Goal: Book appointment/travel/reservation

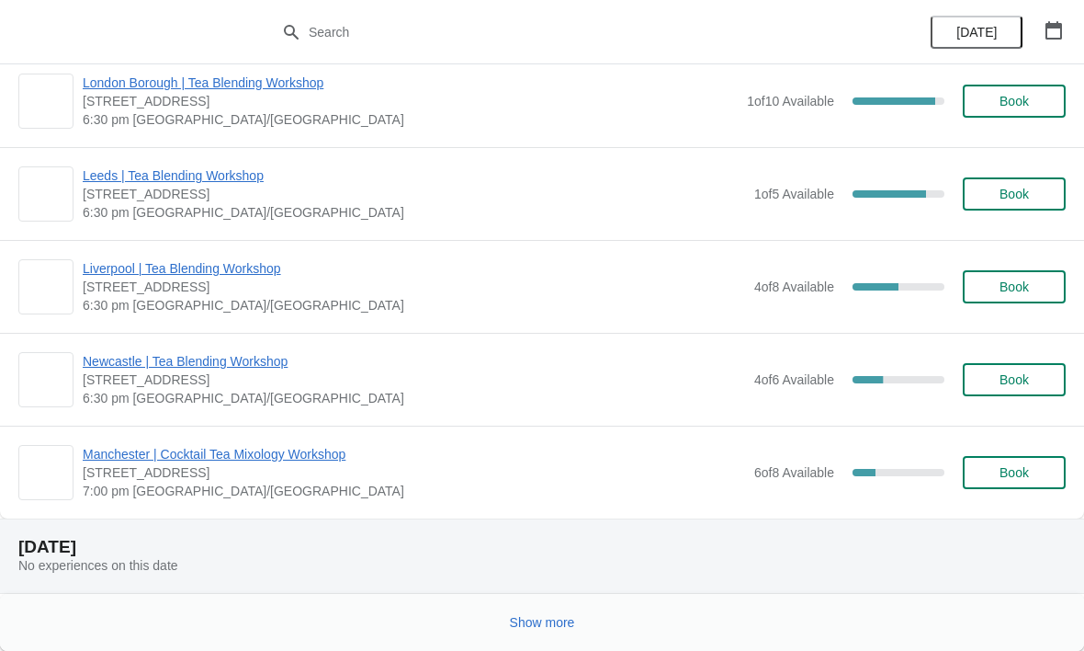
scroll to position [2385, 0]
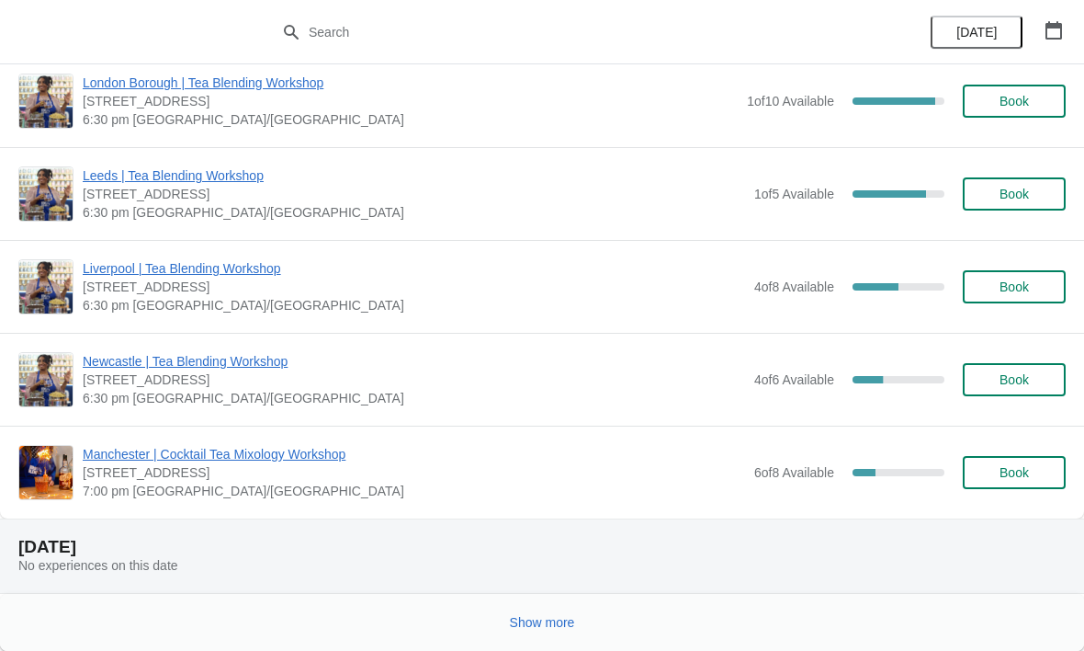
click at [1050, 37] on icon "button" at bounding box center [1054, 30] width 18 height 18
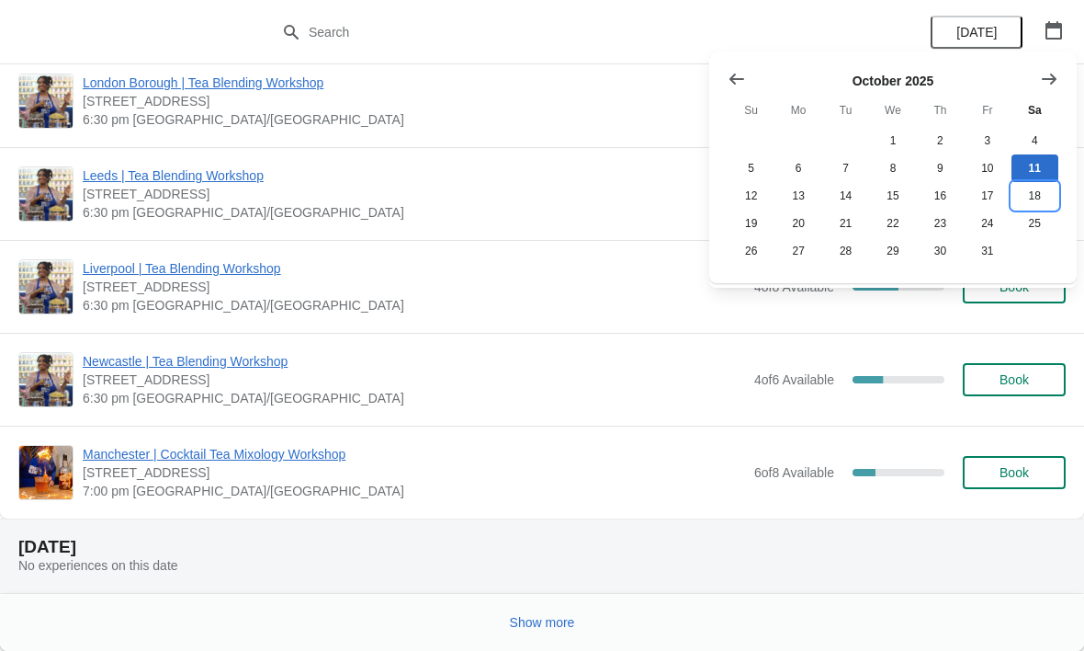
click at [1032, 195] on button "18" at bounding box center [1035, 196] width 47 height 28
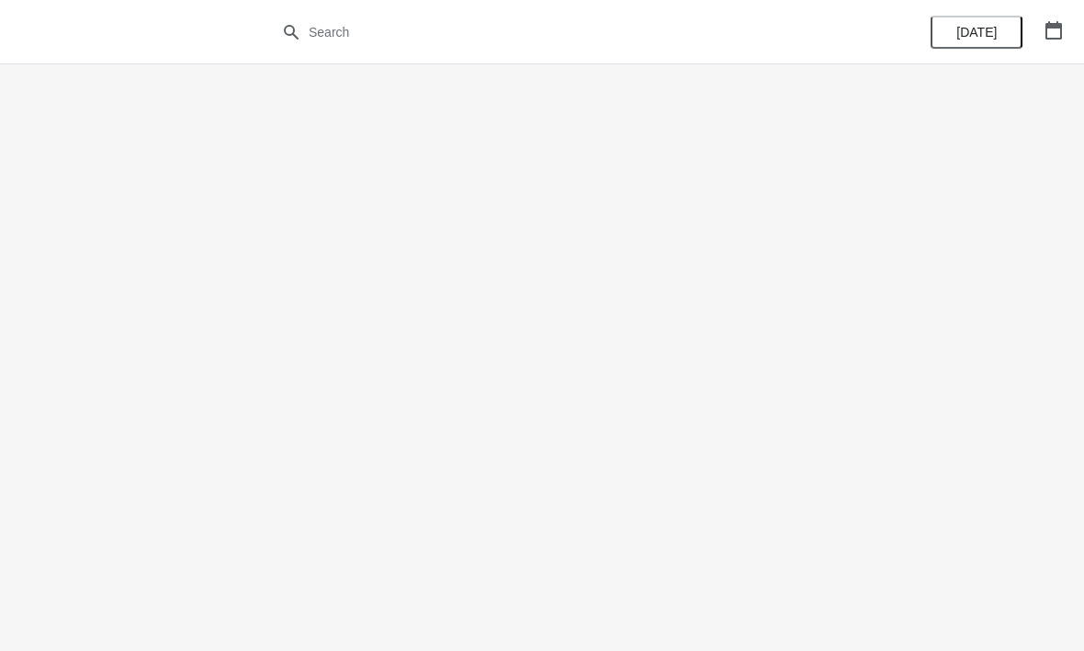
scroll to position [0, 0]
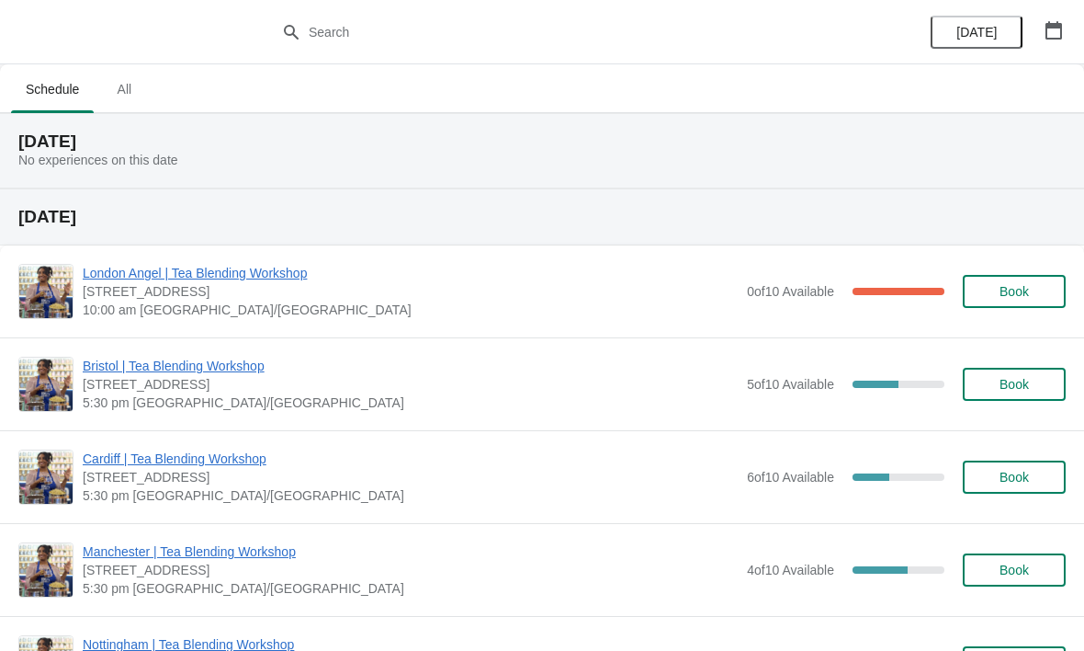
click at [1054, 30] on icon "button" at bounding box center [1054, 30] width 18 height 18
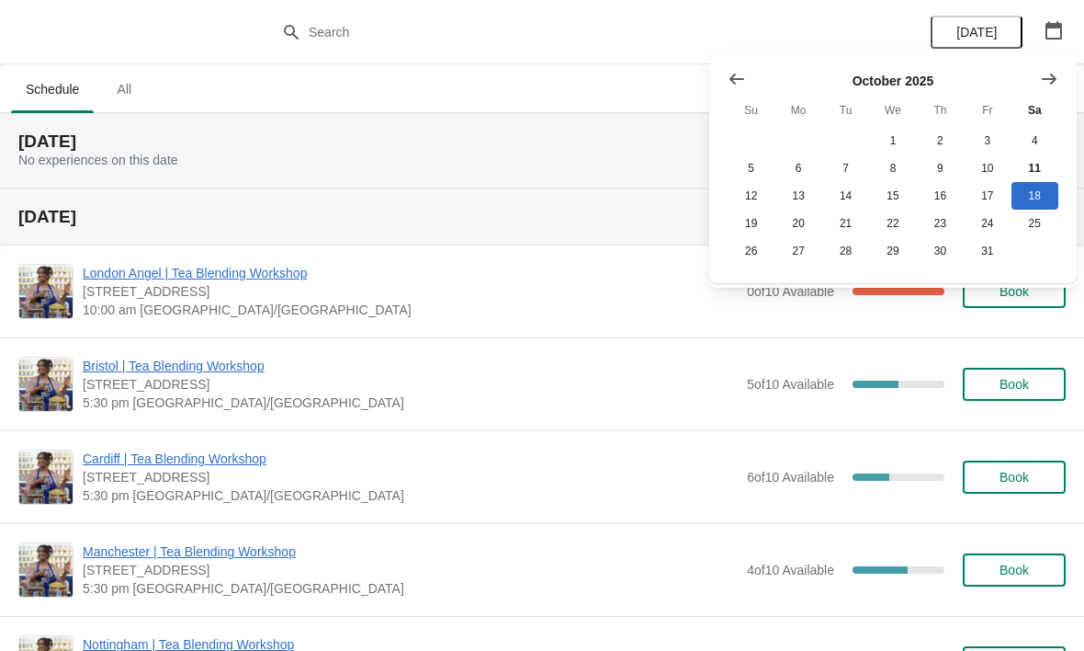
click at [1040, 76] on icon "Show next month, November 2025" at bounding box center [1049, 79] width 18 height 18
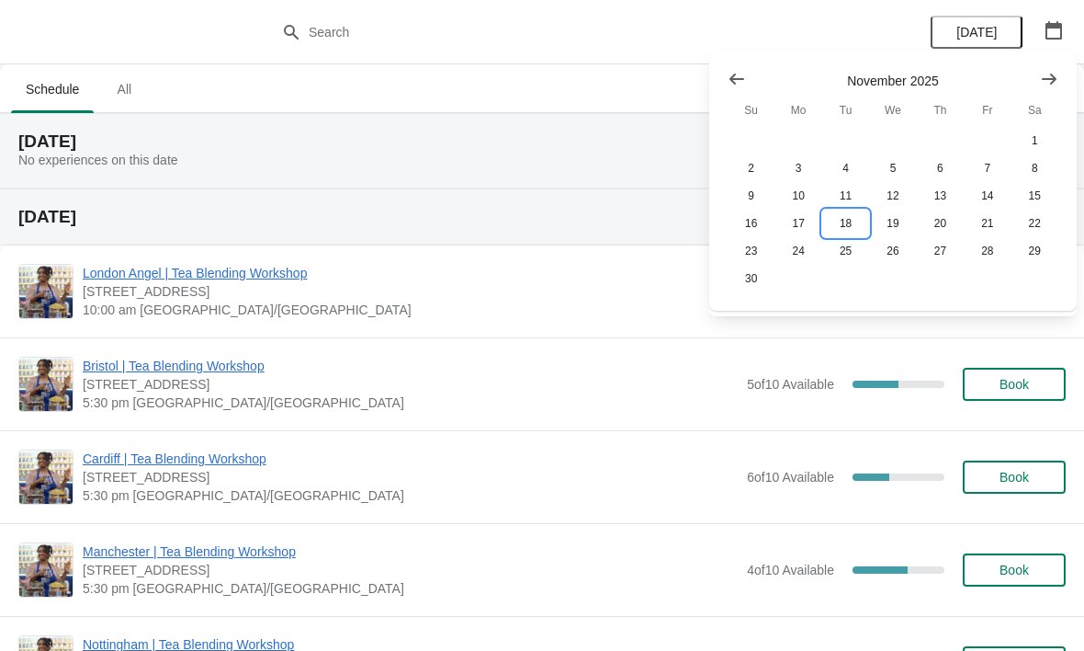
click at [846, 226] on button "18" at bounding box center [846, 224] width 47 height 28
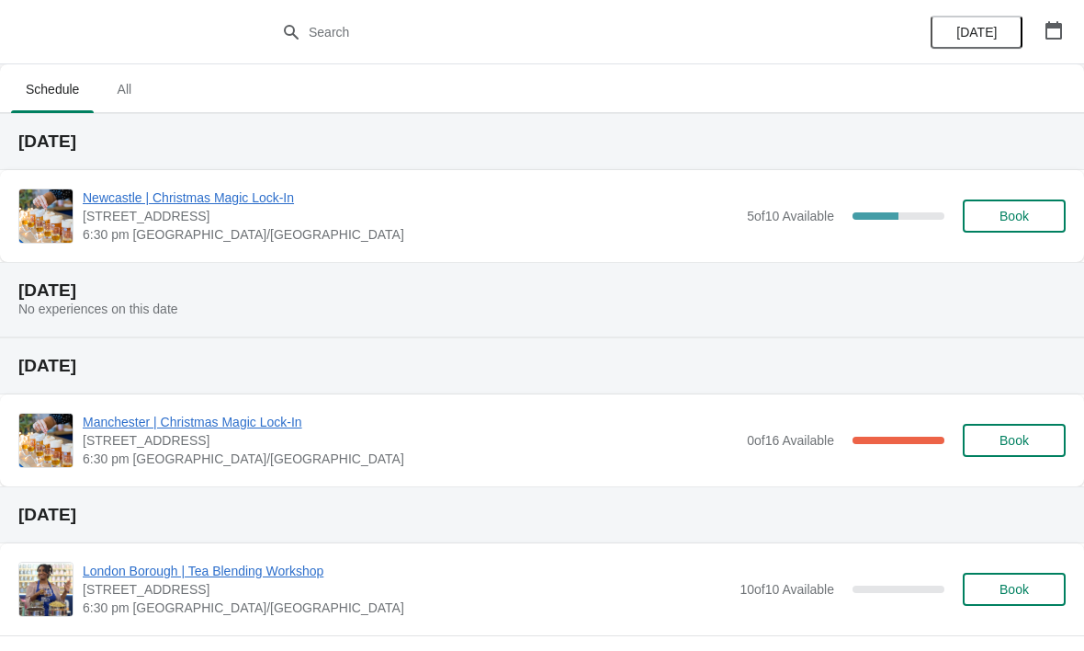
click at [1018, 221] on span "Book" at bounding box center [1014, 216] width 29 height 15
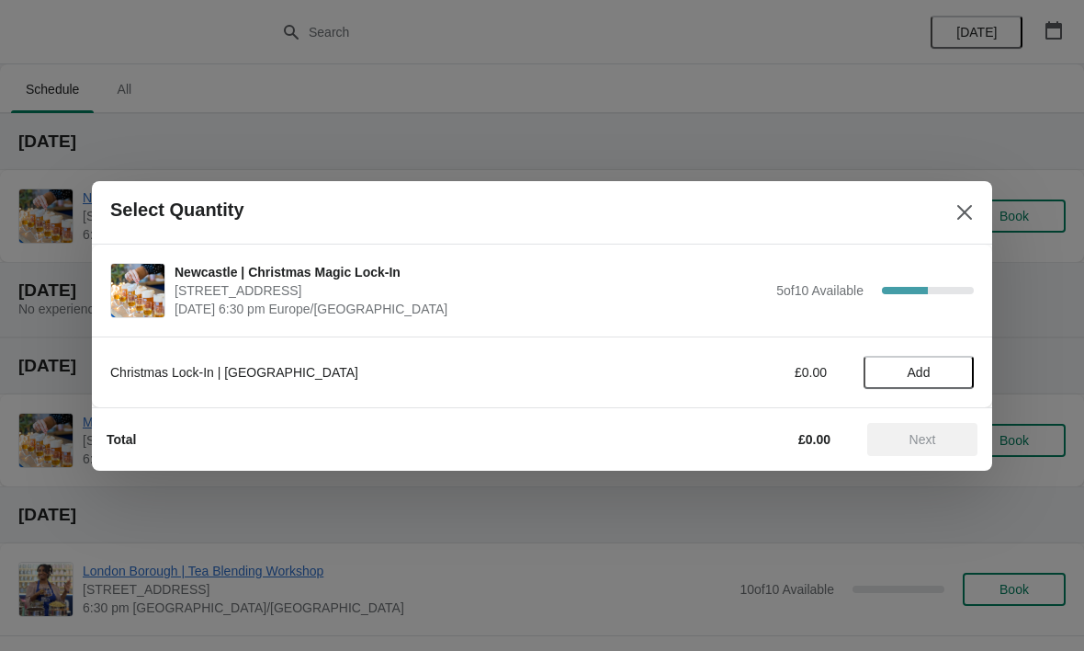
click at [928, 373] on span "Add" at bounding box center [919, 372] width 23 height 15
click at [951, 373] on icon at bounding box center [951, 372] width 6 height 6
click at [953, 372] on icon at bounding box center [951, 372] width 6 height 6
click at [932, 437] on span "Next" at bounding box center [923, 439] width 27 height 15
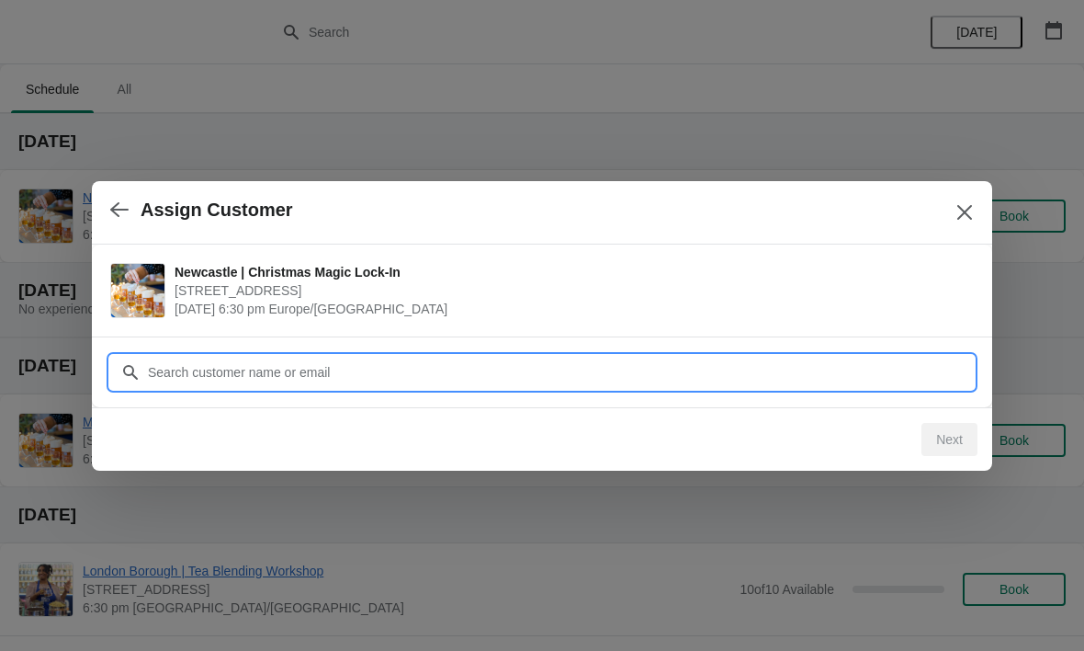
click at [492, 363] on input "Customer" at bounding box center [560, 372] width 827 height 33
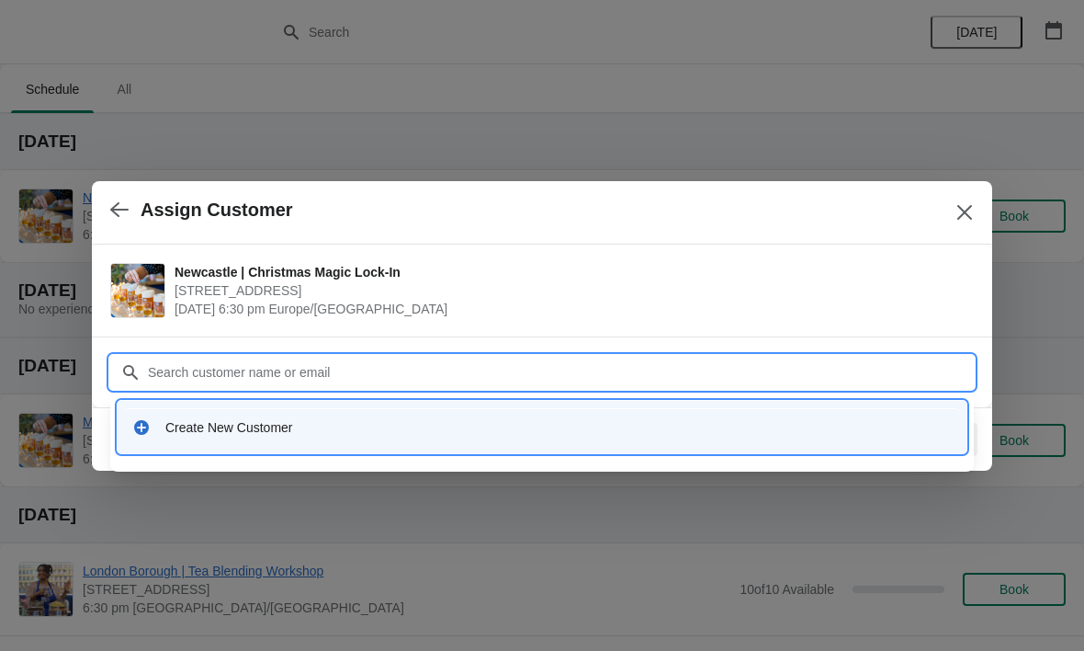
click at [322, 427] on div "Create New Customer" at bounding box center [558, 427] width 787 height 18
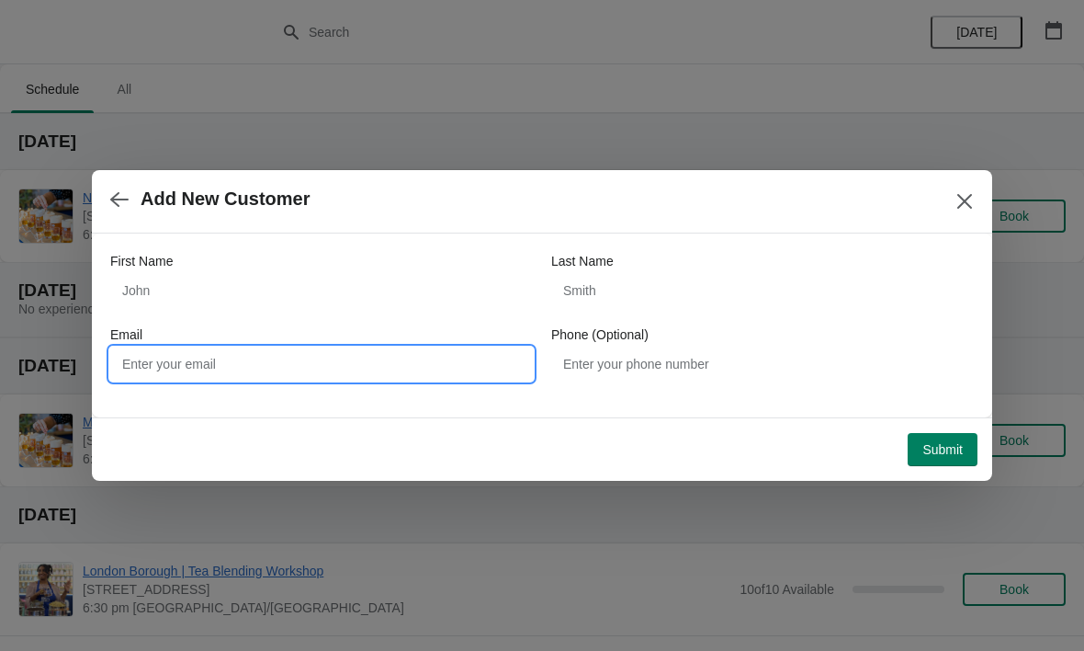
click at [343, 359] on input "Email" at bounding box center [321, 363] width 423 height 33
type input "[EMAIL_ADDRESS][DOMAIN_NAME]"
click at [949, 453] on span "Submit" at bounding box center [943, 449] width 40 height 15
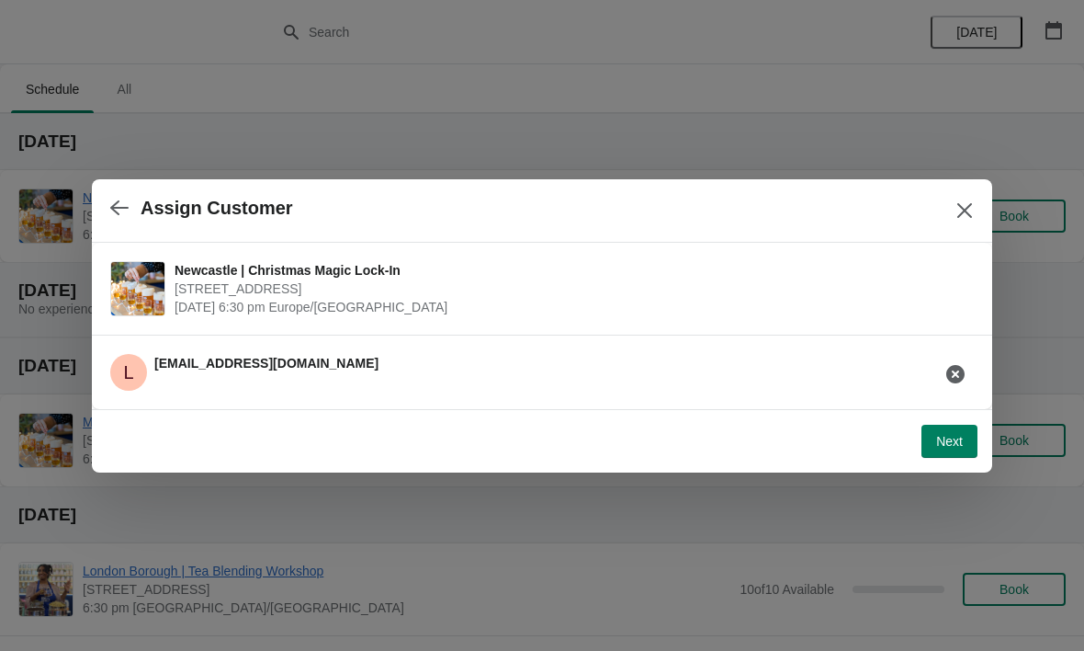
click at [948, 441] on span "Next" at bounding box center [949, 441] width 27 height 15
select select "No"
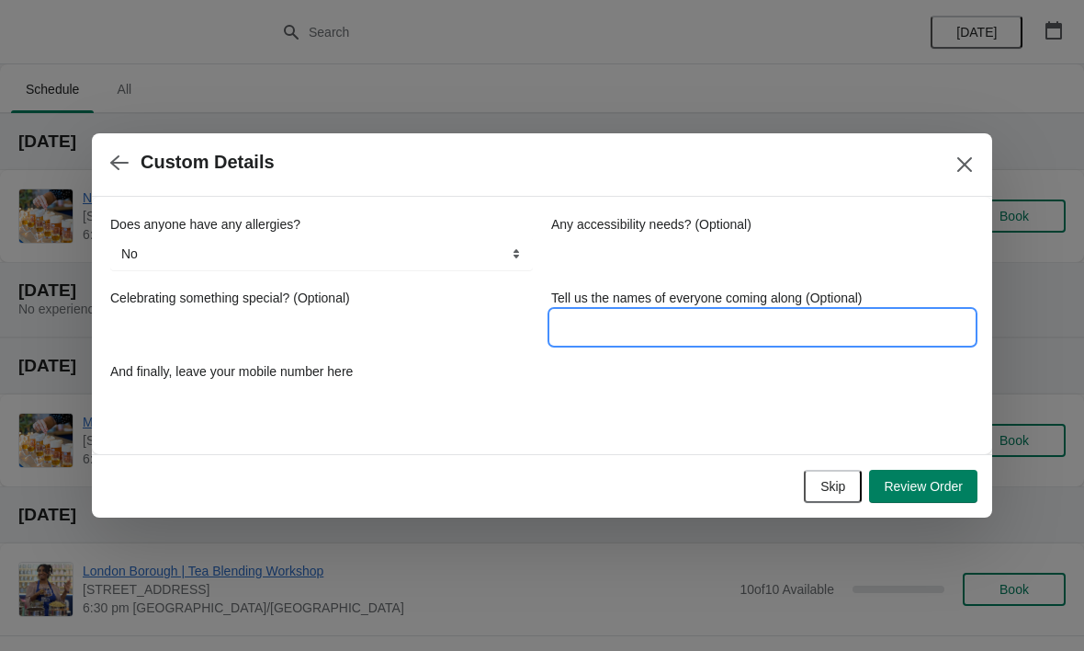
click at [676, 326] on input "Tell us the names of everyone coming along (Optional)" at bounding box center [762, 327] width 423 height 33
type input "[PERSON_NAME]"
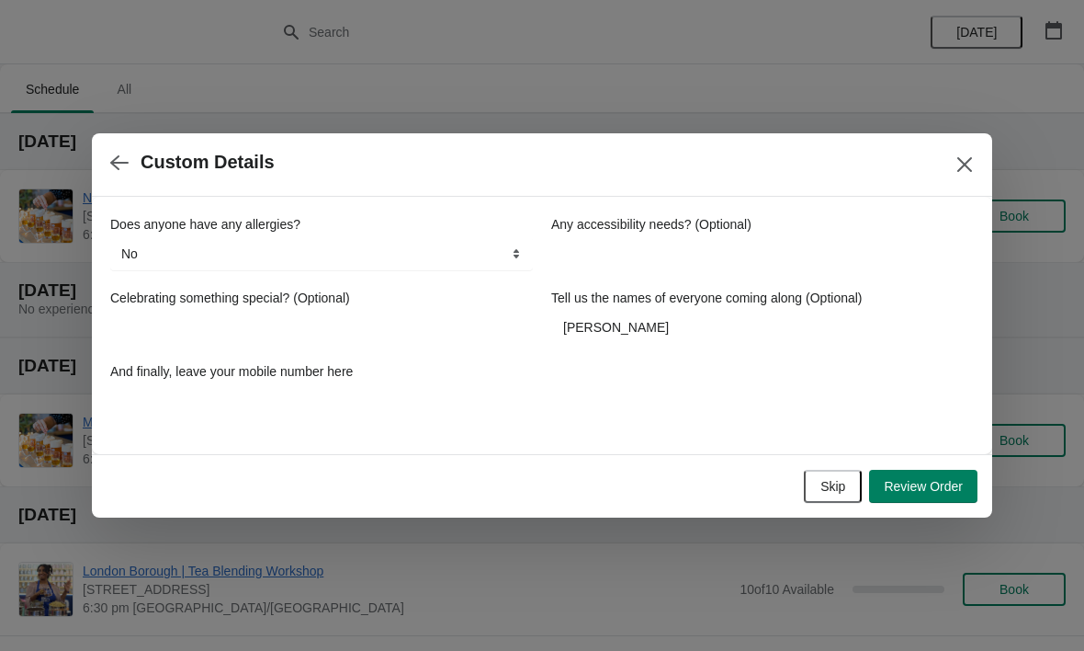
click at [939, 485] on span "Review Order" at bounding box center [923, 486] width 79 height 15
